Goal: Browse casually

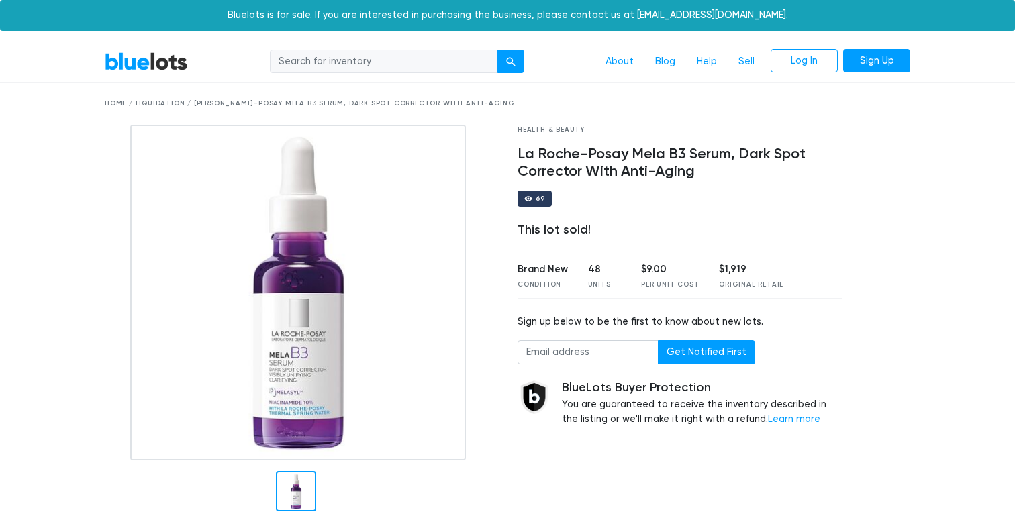
click at [130, 68] on link "BlueLots" at bounding box center [146, 61] width 83 height 19
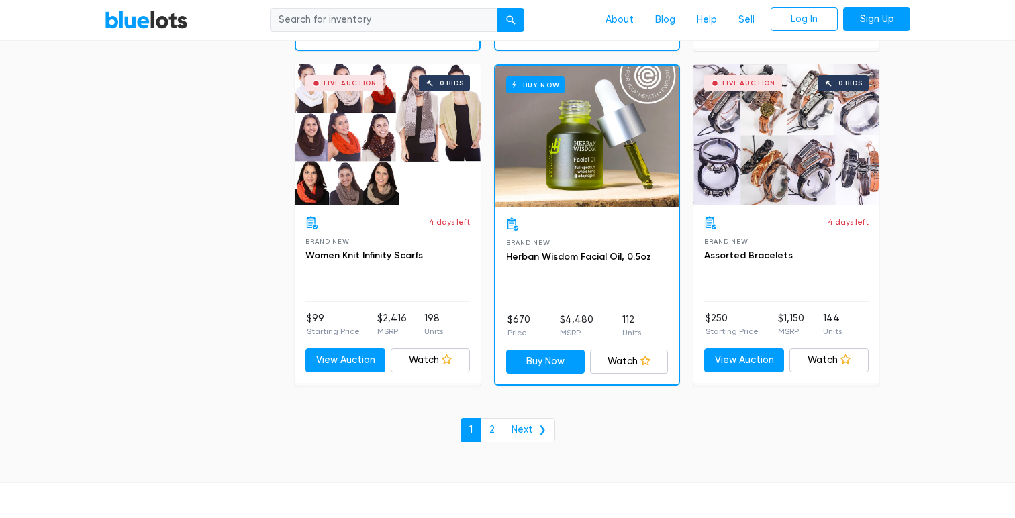
scroll to position [5721, 0]
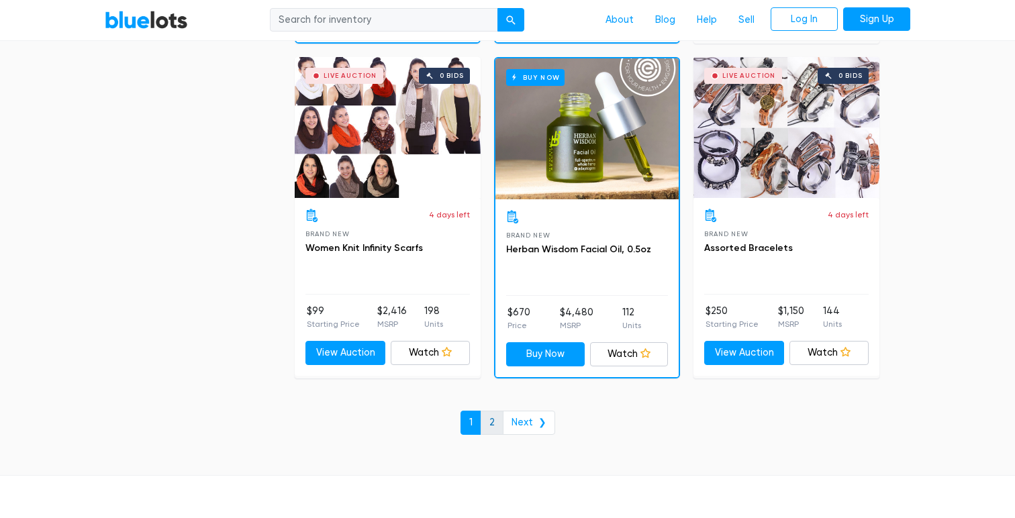
click at [500, 420] on link "2" at bounding box center [492, 423] width 23 height 24
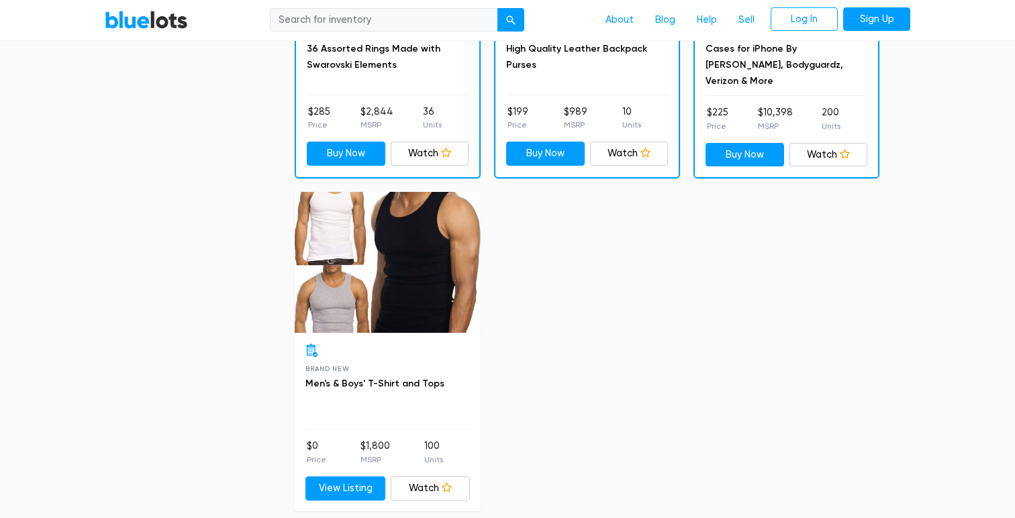
scroll to position [612, 0]
